Goal: Find specific fact: Find specific fact

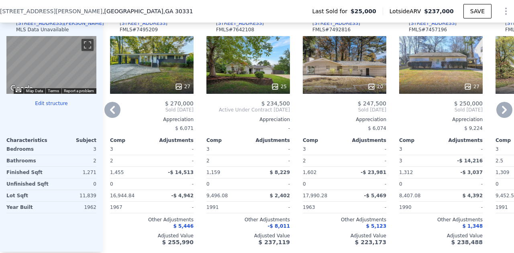
scroll to position [817, 0]
click at [161, 70] on div "27" at bounding box center [152, 65] width 84 height 58
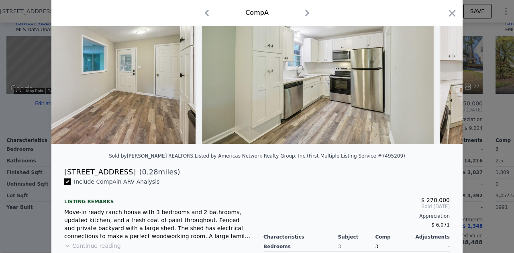
scroll to position [0, 3655]
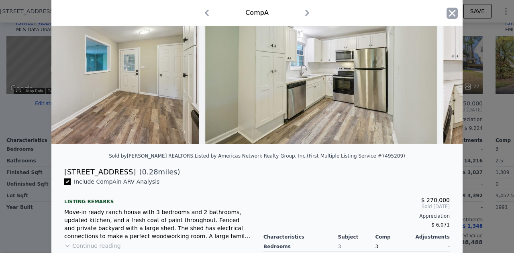
click at [452, 16] on icon "button" at bounding box center [452, 13] width 11 height 11
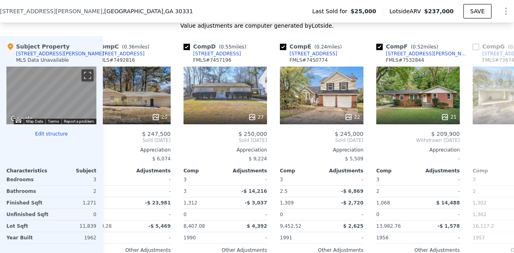
scroll to position [0, 218]
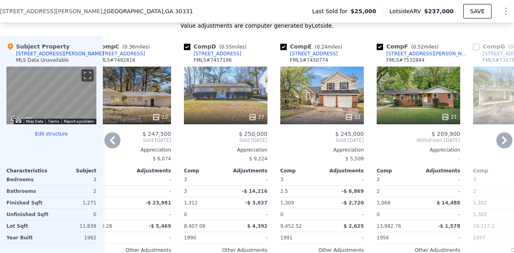
click at [208, 105] on div "27" at bounding box center [226, 96] width 84 height 58
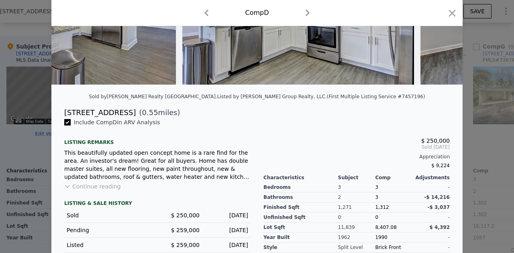
scroll to position [122, 0]
click at [453, 16] on icon "button" at bounding box center [452, 13] width 11 height 11
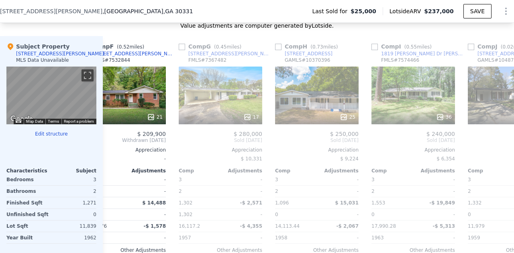
scroll to position [0, 511]
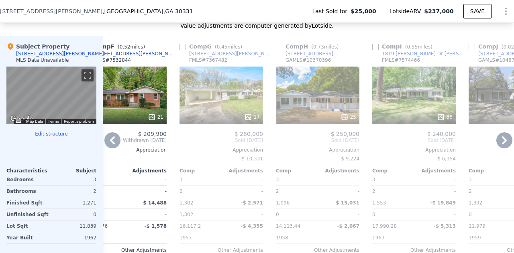
click at [243, 115] on div at bounding box center [222, 117] width 84 height 14
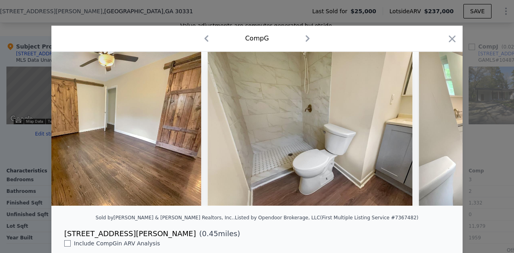
scroll to position [0, 3188]
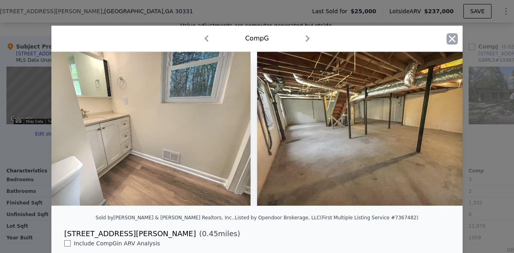
click at [453, 41] on icon "button" at bounding box center [452, 38] width 11 height 11
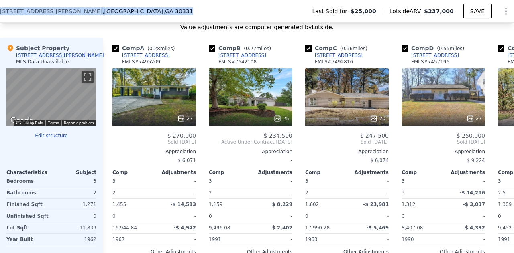
drag, startPoint x: 114, startPoint y: 15, endPoint x: 0, endPoint y: 22, distance: 113.9
click at [0, 22] on div "[STREET_ADDRESS][PERSON_NAME] Last Sold for $25,000 Lotside ARV $237,000 SAVE" at bounding box center [257, 11] width 514 height 22
copy div "[STREET_ADDRESS][PERSON_NAME]"
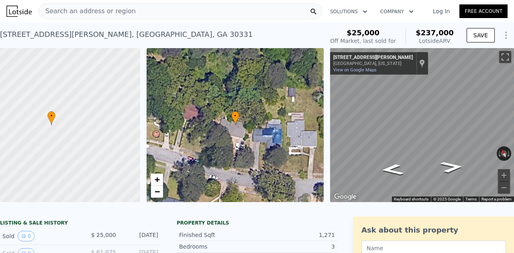
scroll to position [9, 0]
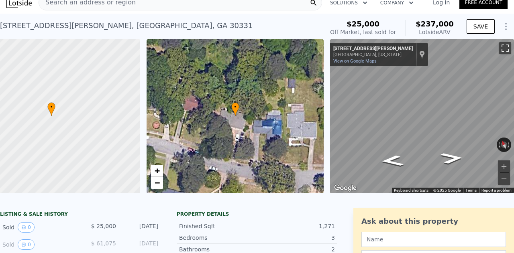
click at [501, 44] on button "Toggle fullscreen view" at bounding box center [505, 48] width 12 height 12
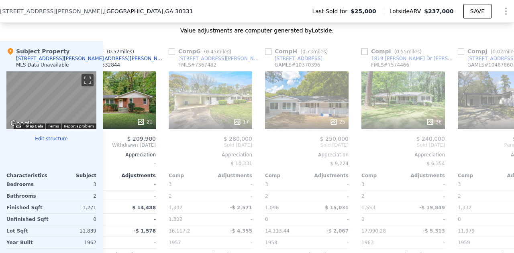
scroll to position [0, 523]
